Goal: Task Accomplishment & Management: Manage account settings

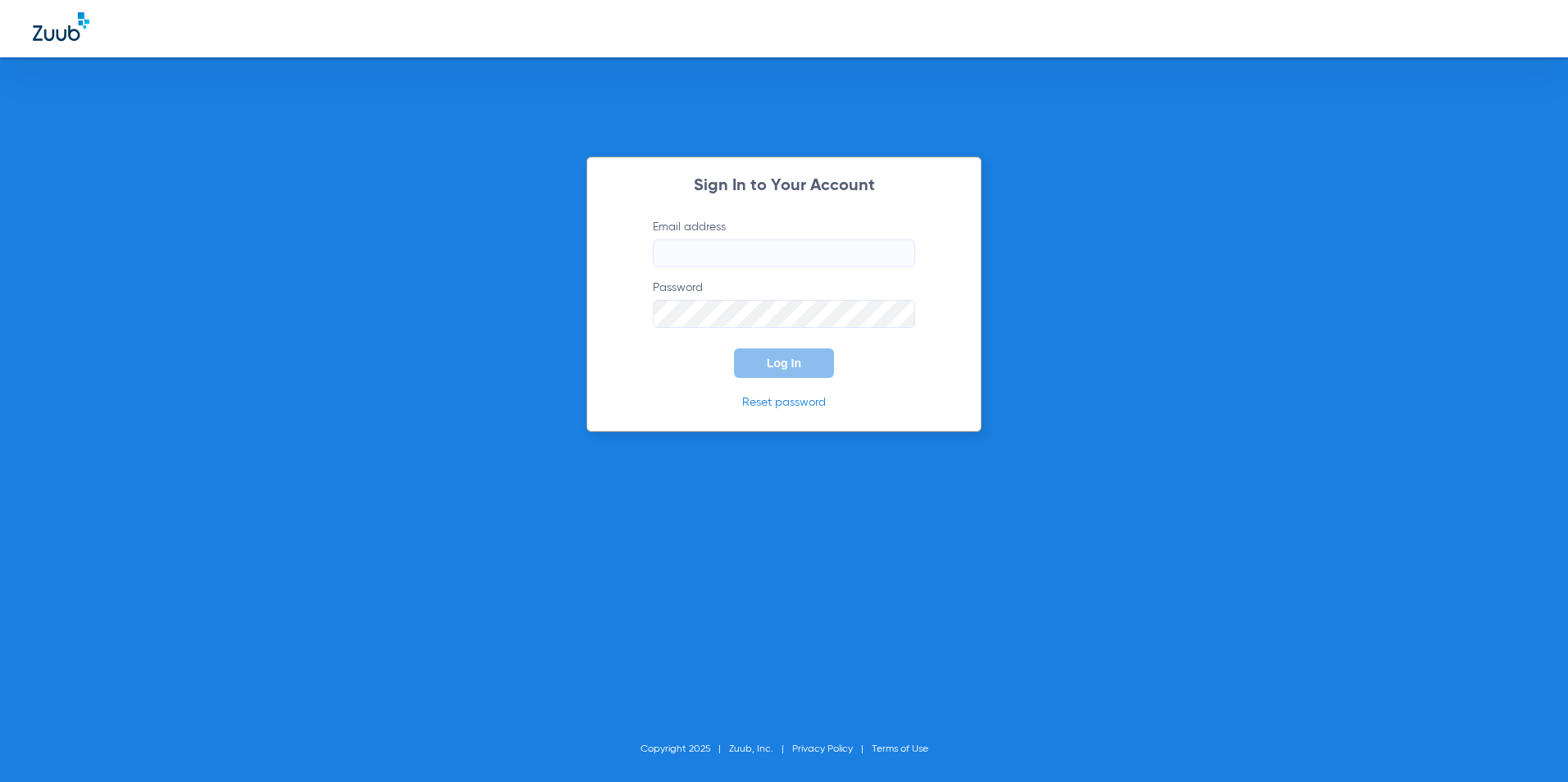
type input "[EMAIL_ADDRESS][DOMAIN_NAME]"
click at [796, 357] on span "Log In" at bounding box center [784, 363] width 35 height 13
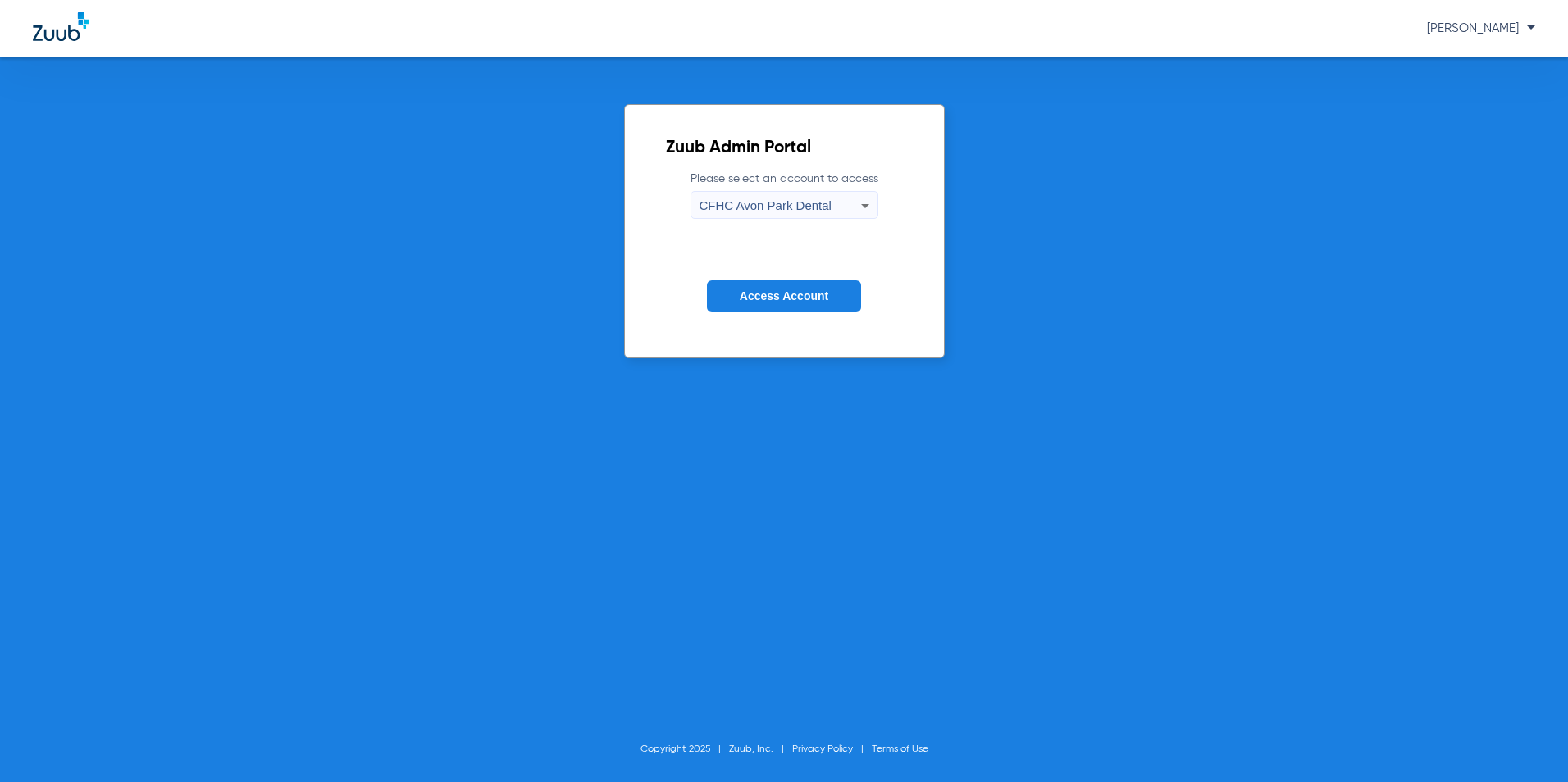
click at [787, 186] on label "Please select an account to access [GEOGRAPHIC_DATA] Dental" at bounding box center [784, 195] width 188 height 48
click at [788, 200] on span "CFHC Avon Park Dental" at bounding box center [765, 206] width 132 height 14
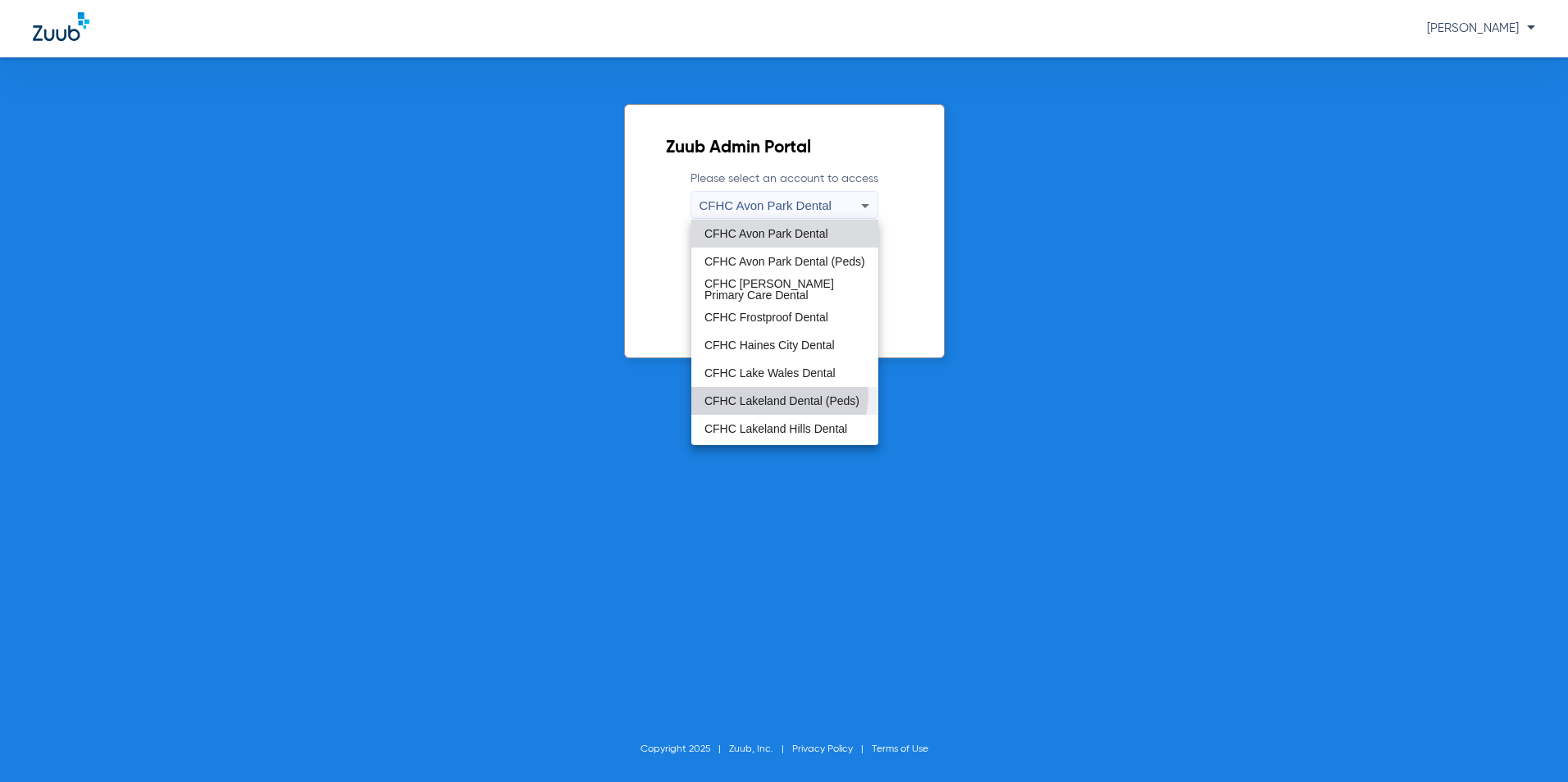
click at [768, 395] on span "CFHC Lakeland Dental (Peds)" at bounding box center [782, 400] width 155 height 12
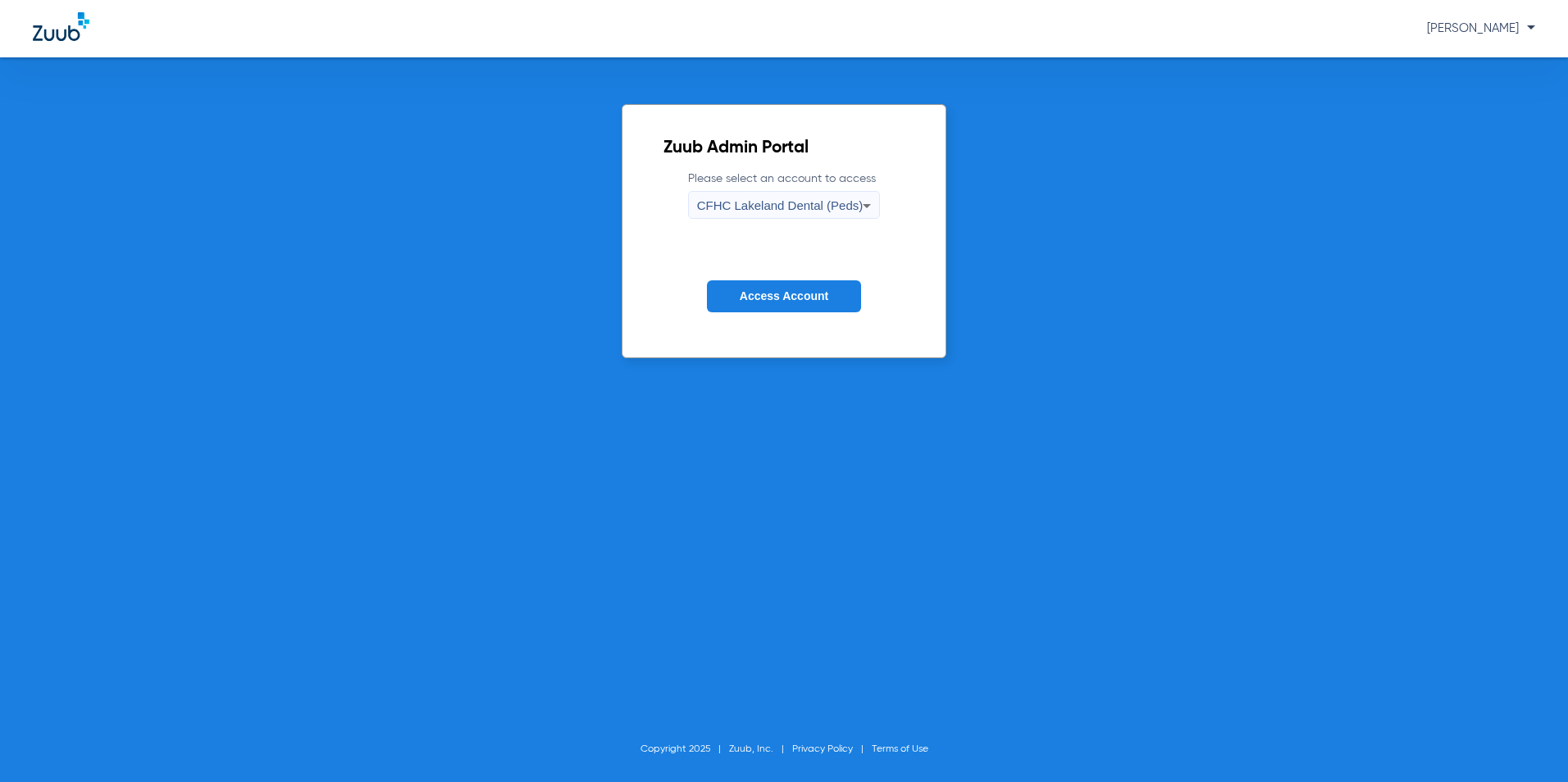
click at [777, 291] on span "Access Account" at bounding box center [784, 295] width 89 height 13
